Goal: Task Accomplishment & Management: Use online tool/utility

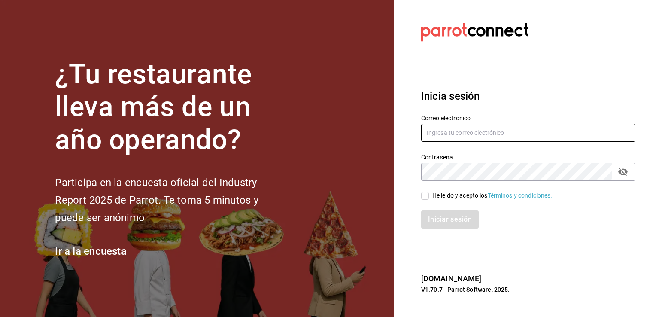
type input "[PERSON_NAME][EMAIL_ADDRESS][PERSON_NAME][DOMAIN_NAME]"
click at [428, 194] on input "He leído y acepto los Términos y condiciones." at bounding box center [425, 196] width 8 height 8
checkbox input "true"
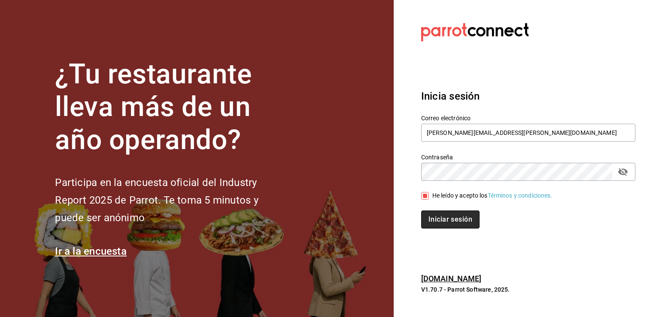
click at [440, 222] on button "Iniciar sesión" at bounding box center [450, 219] width 58 height 18
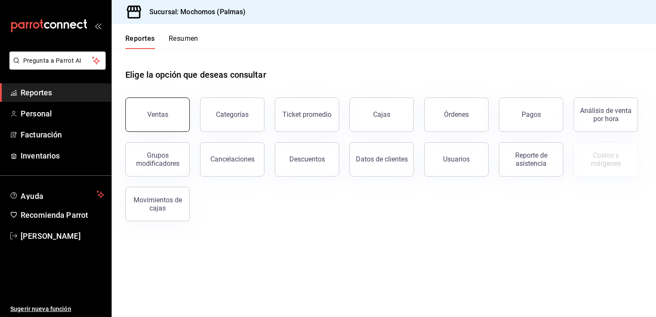
click at [152, 111] on div "Ventas" at bounding box center [157, 114] width 21 height 8
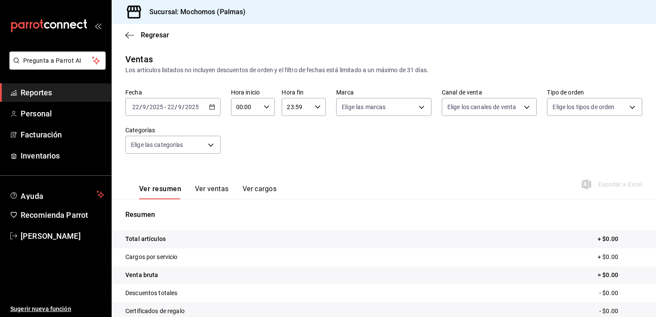
click at [209, 107] on icon "button" at bounding box center [212, 107] width 6 height 6
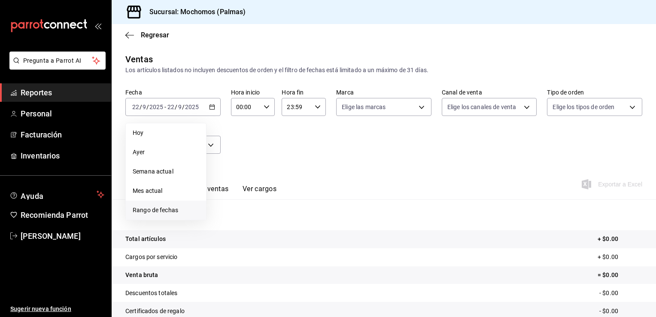
click at [160, 209] on span "Rango de fechas" at bounding box center [166, 210] width 67 height 9
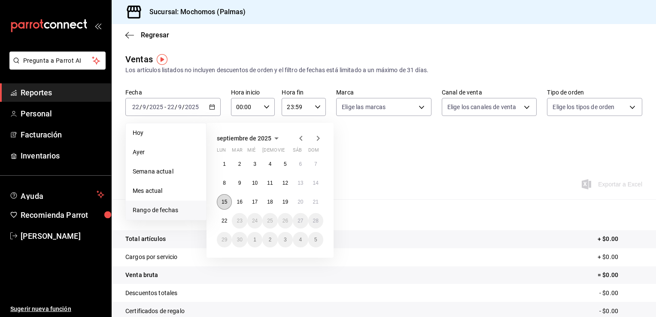
click at [224, 204] on abbr "15" at bounding box center [224, 202] width 6 height 6
click at [224, 219] on abbr "22" at bounding box center [224, 221] width 6 height 6
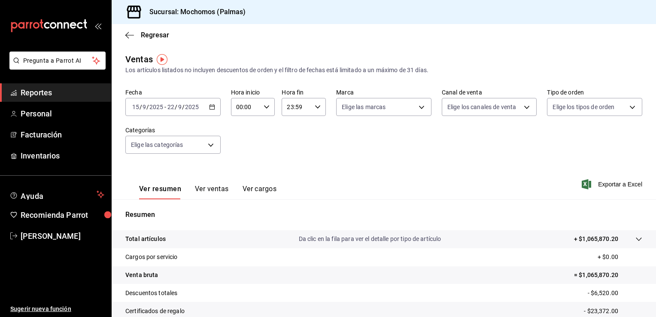
click at [263, 100] on div "00:00 Hora inicio" at bounding box center [253, 107] width 44 height 18
click at [240, 169] on span "05" at bounding box center [240, 169] width 8 height 7
type input "05:00"
click at [448, 167] on div at bounding box center [328, 158] width 656 height 317
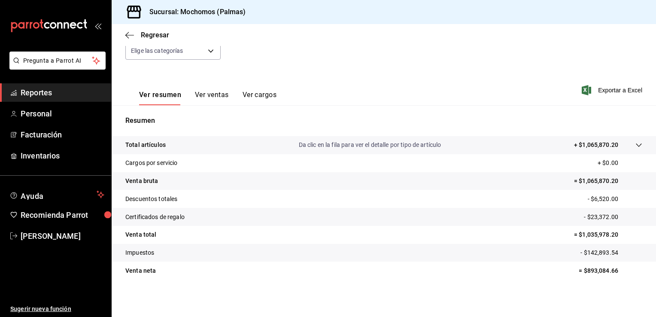
scroll to position [94, 0]
click at [594, 89] on span "Exportar a Excel" at bounding box center [612, 90] width 59 height 10
